Goal: Task Accomplishment & Management: Use online tool/utility

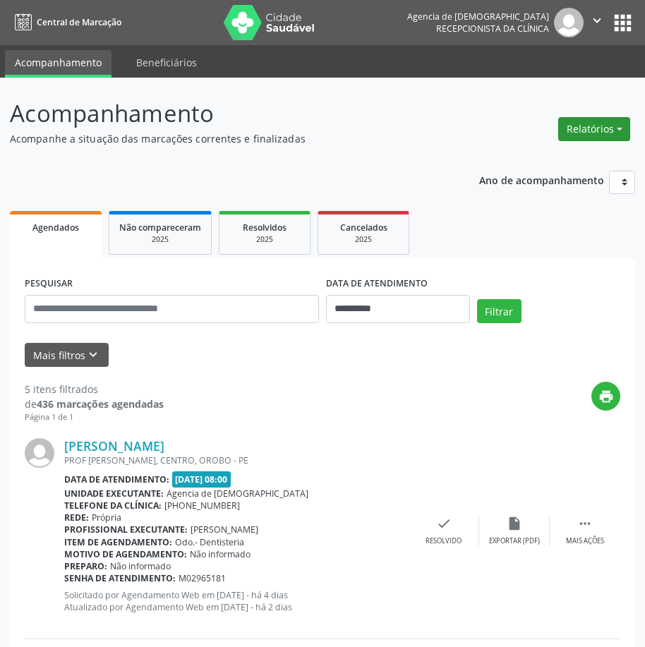
click at [599, 128] on button "Relatórios" at bounding box center [594, 129] width 72 height 24
click at [550, 152] on link "Agendamentos" at bounding box center [555, 160] width 152 height 20
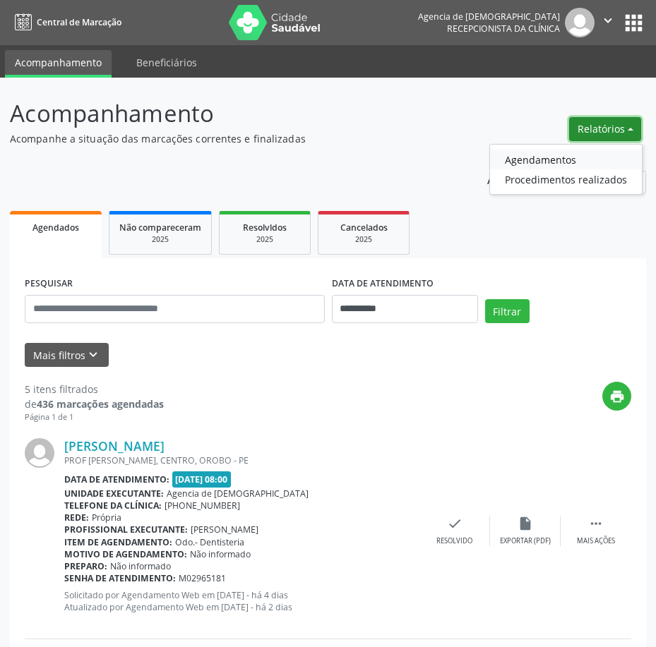
select select "*"
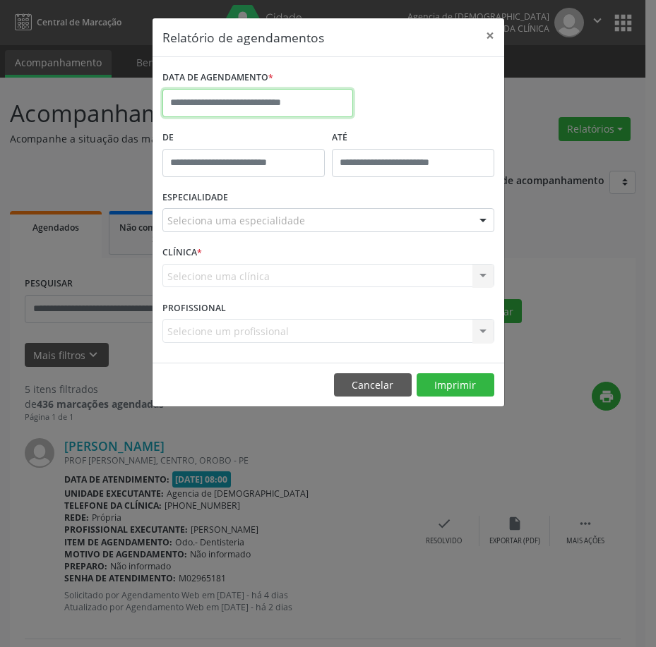
click at [253, 106] on input "text" at bounding box center [257, 103] width 191 height 28
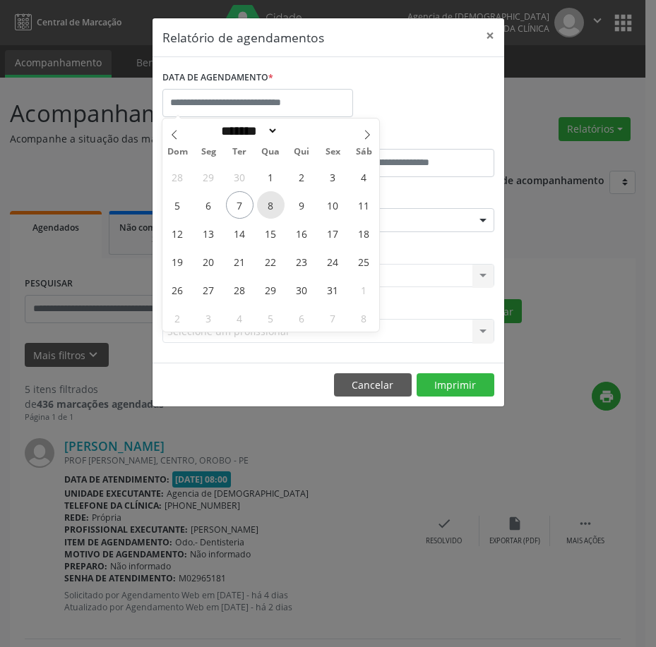
click at [263, 208] on span "8" at bounding box center [271, 205] width 28 height 28
type input "**********"
click at [263, 208] on span "8" at bounding box center [271, 205] width 28 height 28
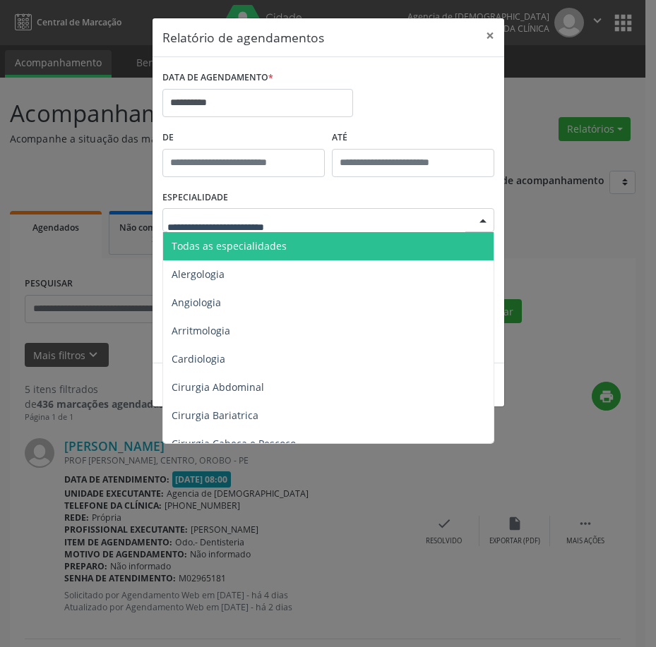
click at [300, 240] on span "Todas as especialidades" at bounding box center [329, 246] width 332 height 28
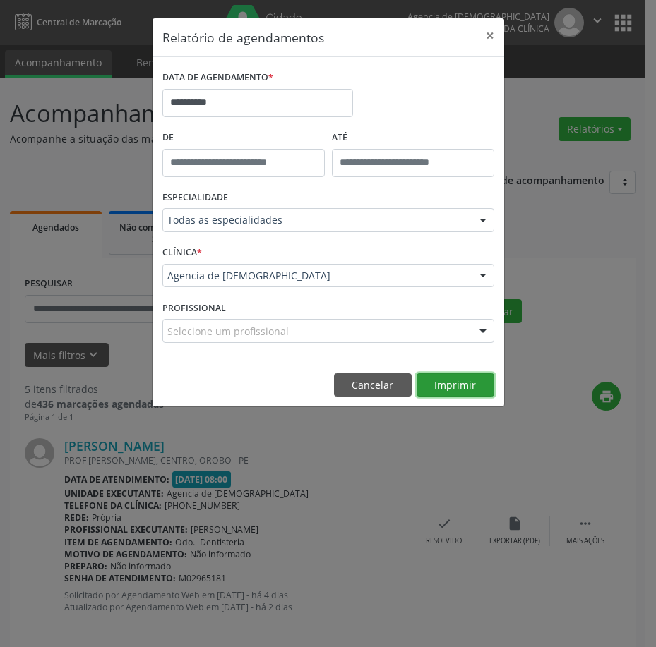
click at [472, 385] on button "Imprimir" at bounding box center [455, 385] width 78 height 24
